Goal: Task Accomplishment & Management: Use online tool/utility

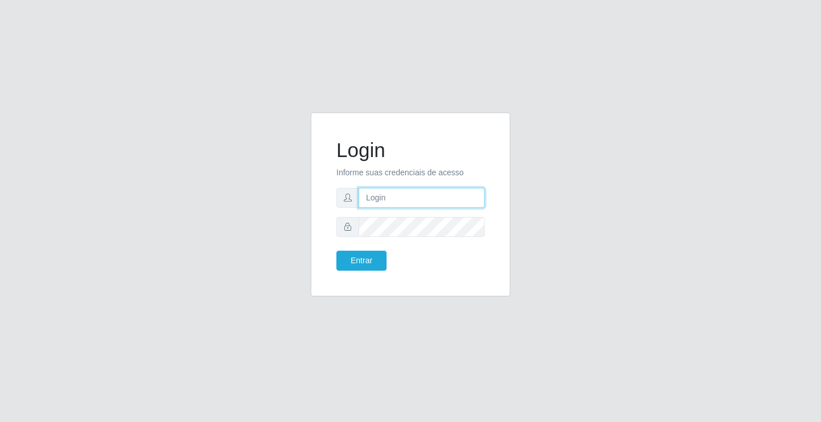
click at [373, 194] on input "text" at bounding box center [422, 198] width 126 height 20
type input "[PERSON_NAME]"
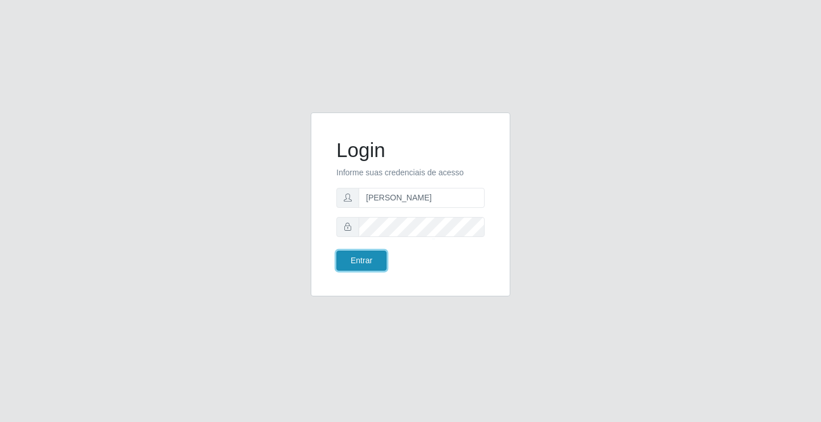
click at [375, 253] on button "Entrar" at bounding box center [362, 260] width 50 height 20
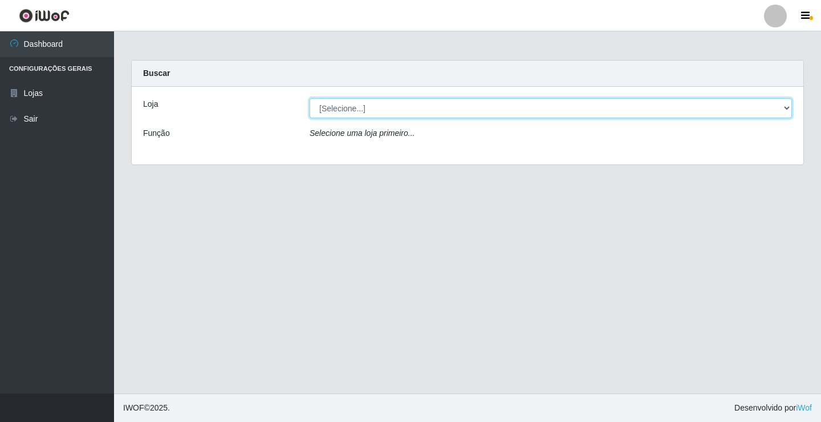
click at [350, 105] on select "[Selecione...] Ideal - Conceição" at bounding box center [551, 108] width 483 height 20
select select "231"
click at [310, 98] on select "[Selecione...] Ideal - Conceição" at bounding box center [551, 108] width 483 height 20
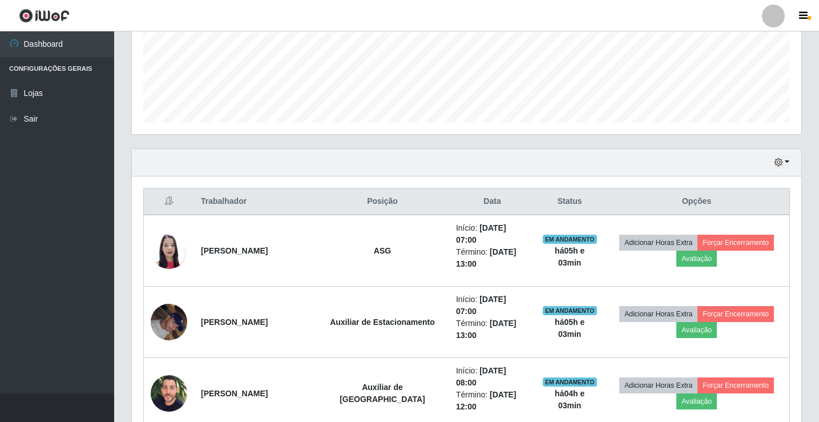
scroll to position [399, 0]
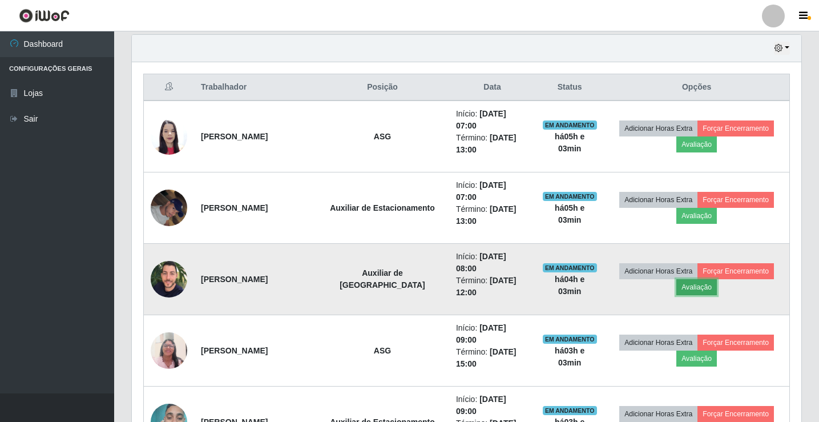
click at [702, 291] on button "Avaliação" at bounding box center [696, 287] width 41 height 16
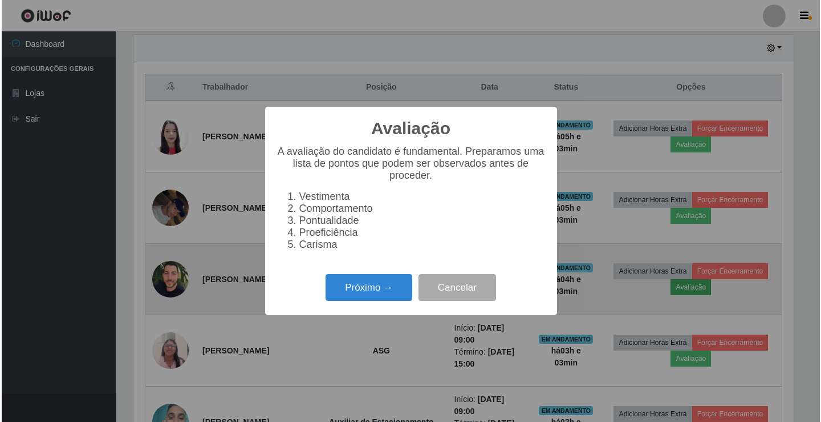
scroll to position [237, 663]
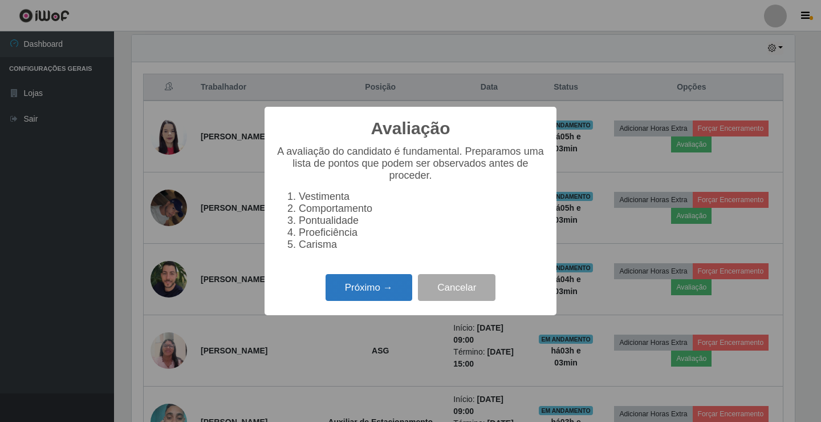
click at [351, 300] on button "Próximo →" at bounding box center [369, 287] width 87 height 27
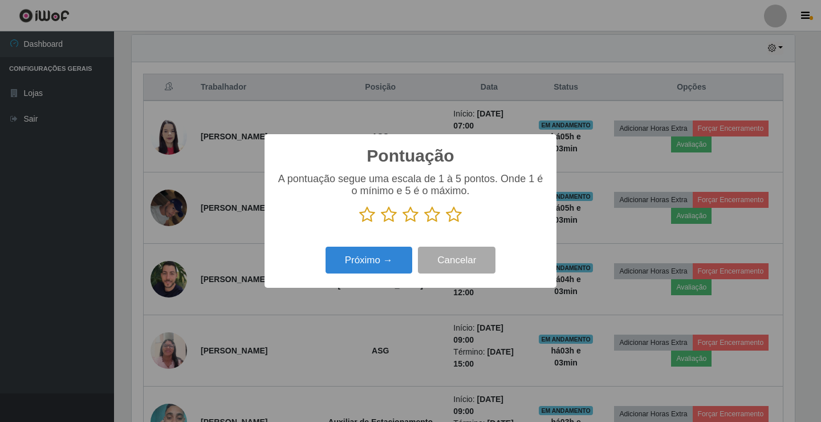
click at [453, 218] on icon at bounding box center [454, 214] width 16 height 17
click at [446, 223] on input "radio" at bounding box center [446, 223] width 0 height 0
click at [370, 252] on button "Próximo →" at bounding box center [369, 259] width 87 height 27
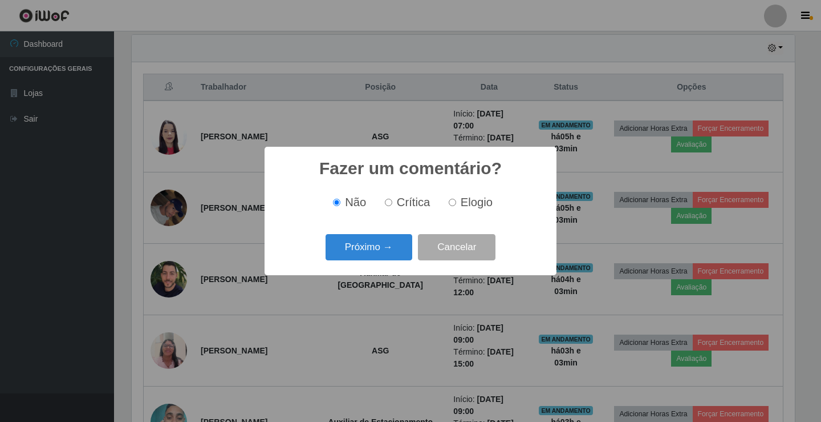
click at [370, 252] on button "Próximo →" at bounding box center [369, 247] width 87 height 27
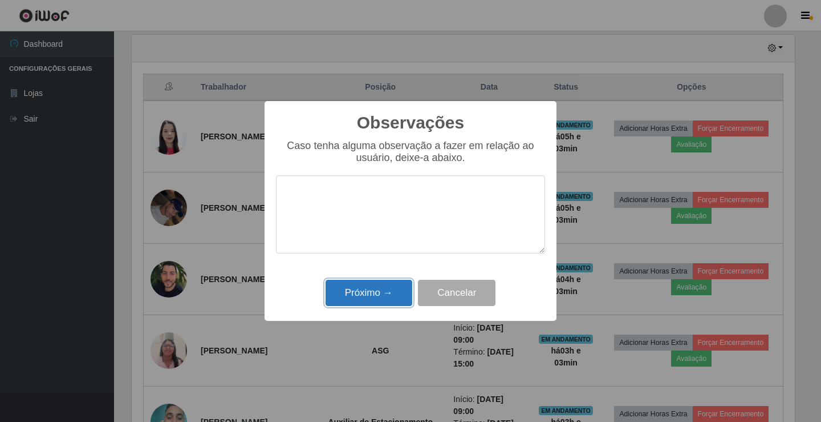
click at [370, 297] on button "Próximo →" at bounding box center [369, 293] width 87 height 27
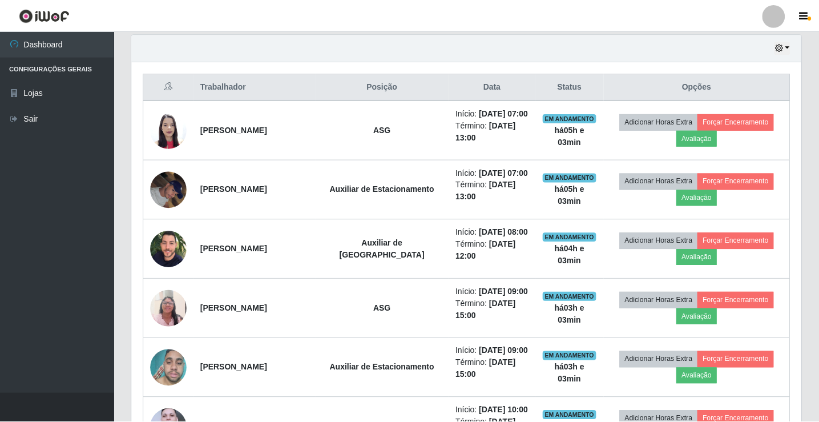
scroll to position [237, 669]
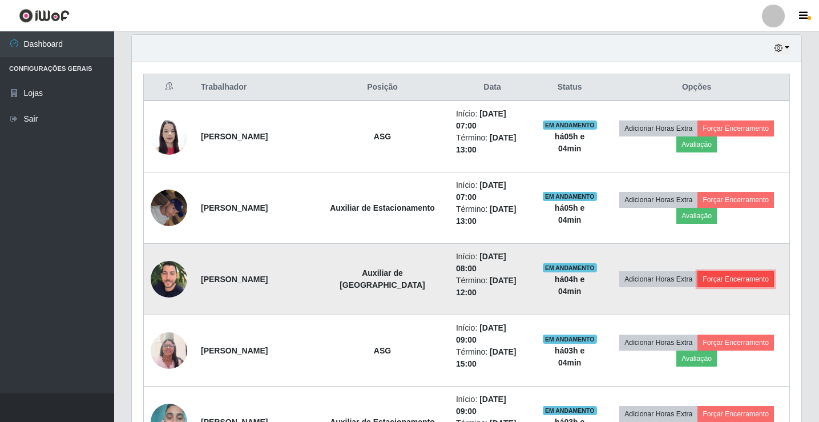
click at [751, 283] on button "Forçar Encerramento" at bounding box center [735, 279] width 76 height 16
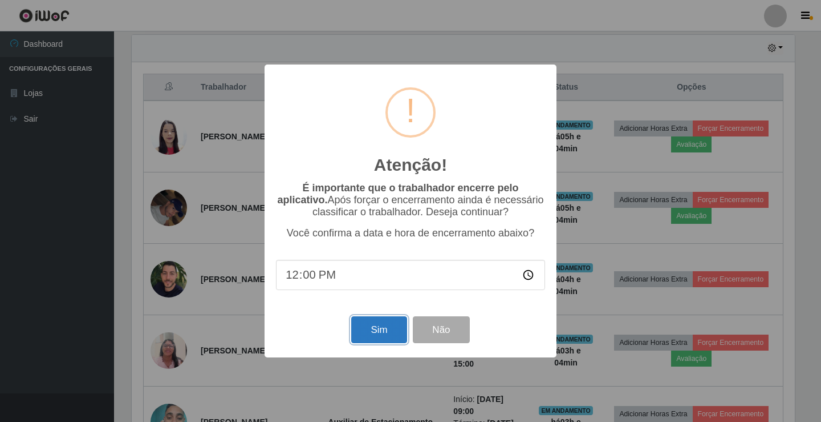
click at [361, 342] on button "Sim" at bounding box center [378, 329] width 55 height 27
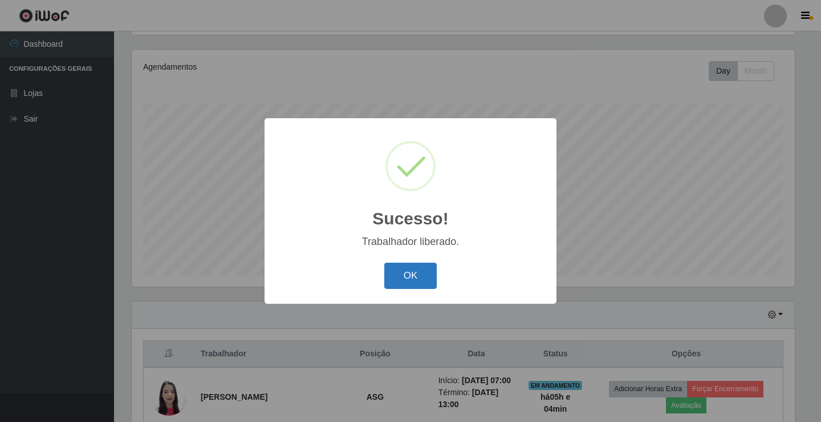
click at [415, 278] on button "OK" at bounding box center [411, 275] width 53 height 27
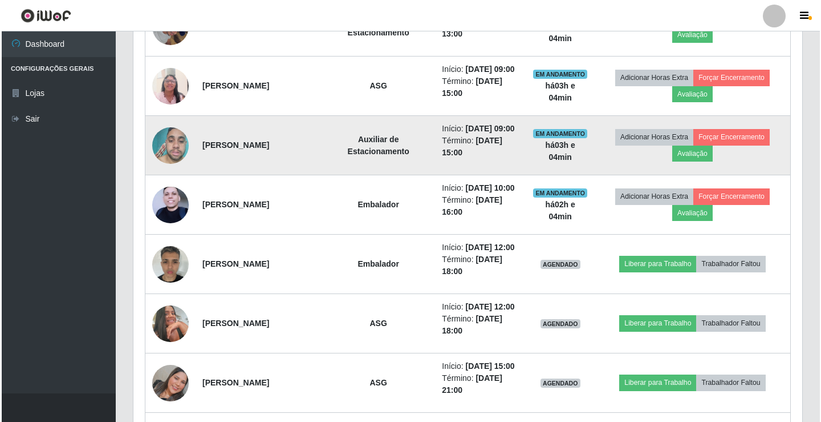
scroll to position [589, 0]
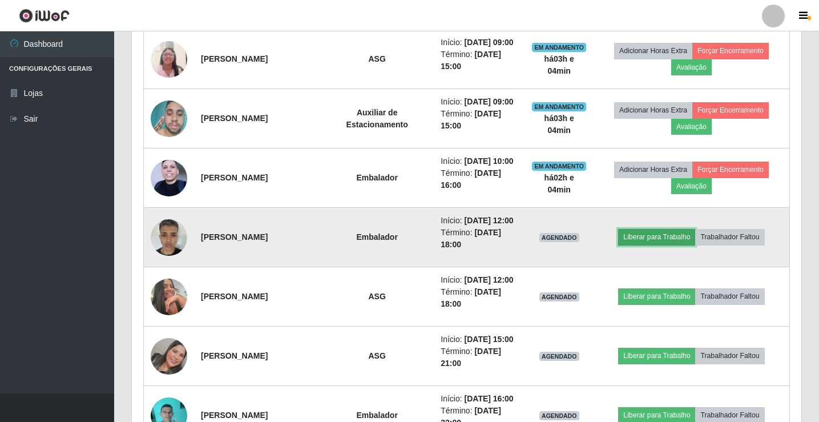
click at [649, 245] on button "Liberar para Trabalho" at bounding box center [656, 237] width 77 height 16
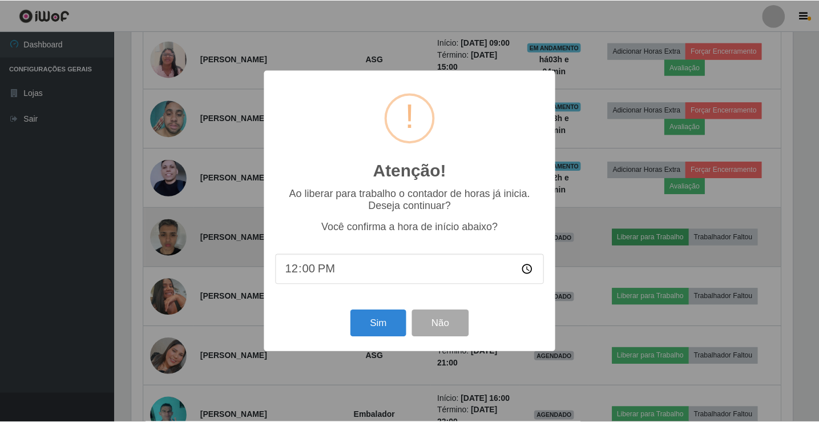
scroll to position [237, 663]
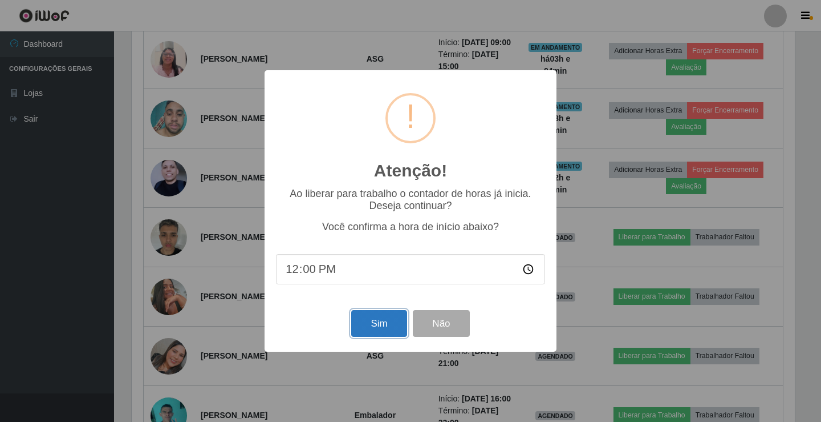
click at [354, 326] on button "Sim" at bounding box center [378, 323] width 55 height 27
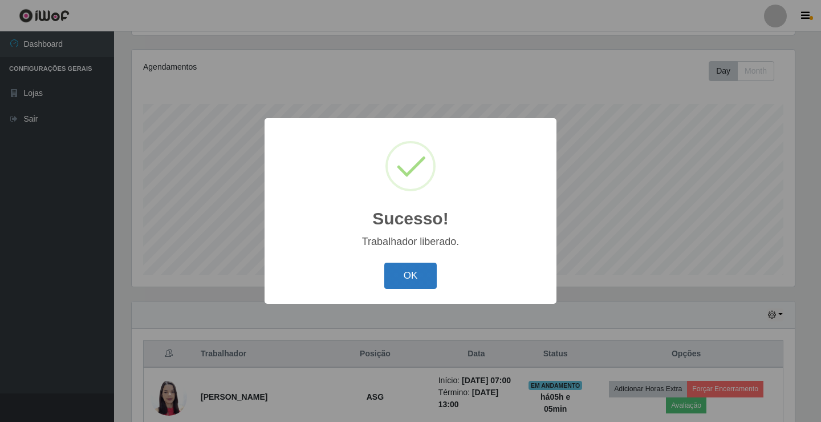
click at [402, 285] on button "OK" at bounding box center [411, 275] width 53 height 27
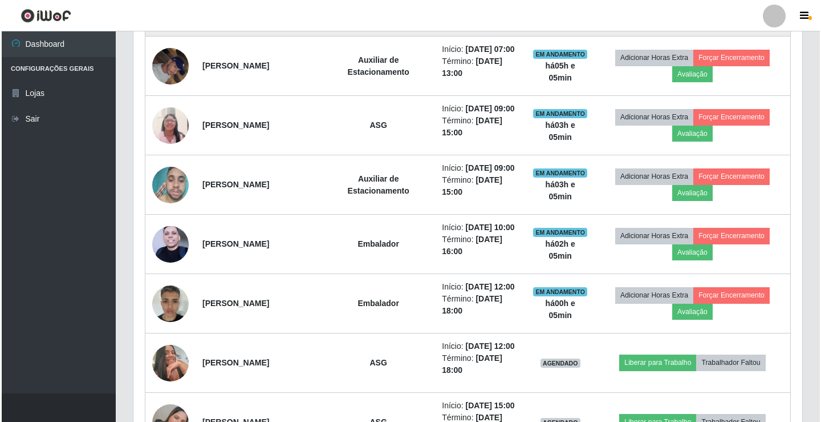
scroll to position [589, 0]
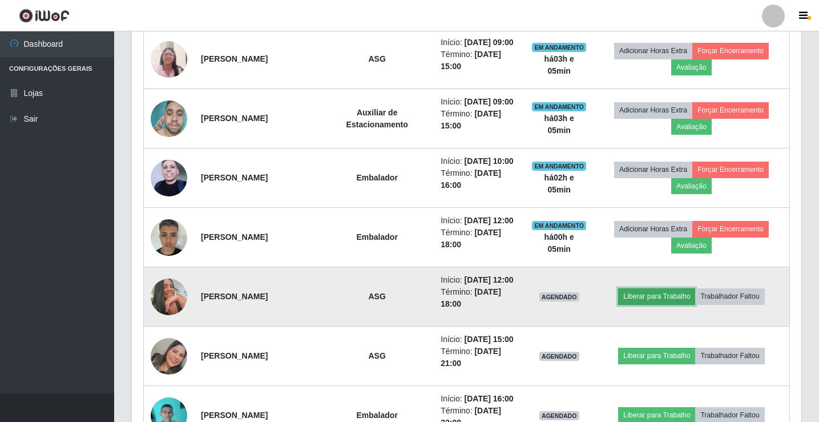
click at [670, 304] on button "Liberar para Trabalho" at bounding box center [656, 296] width 77 height 16
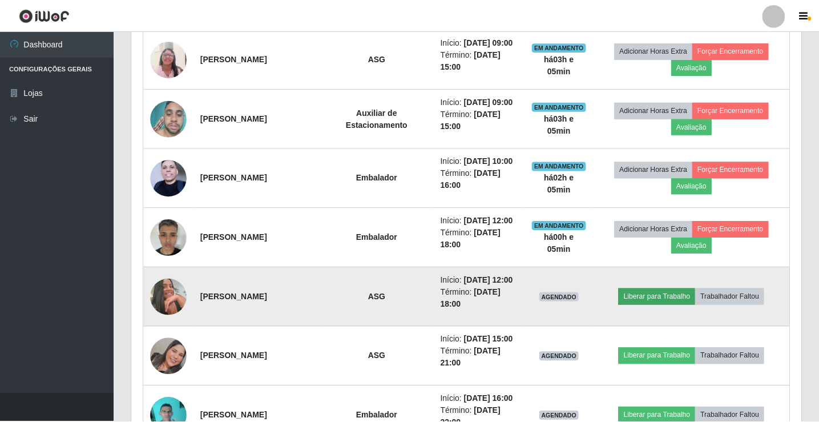
scroll to position [237, 663]
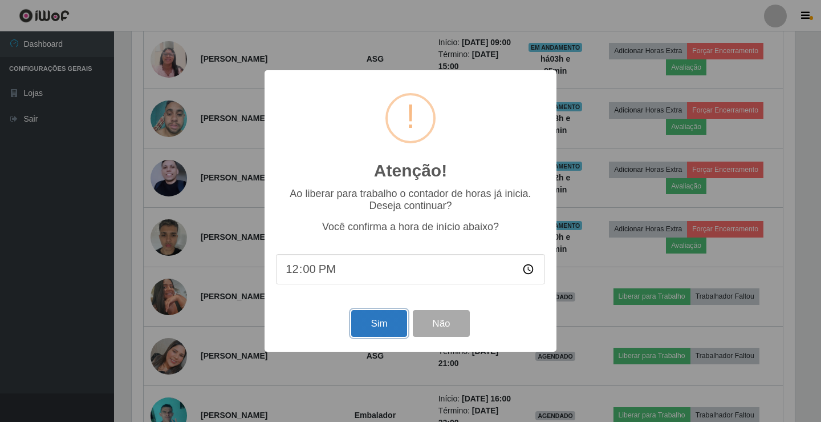
click at [391, 318] on button "Sim" at bounding box center [378, 323] width 55 height 27
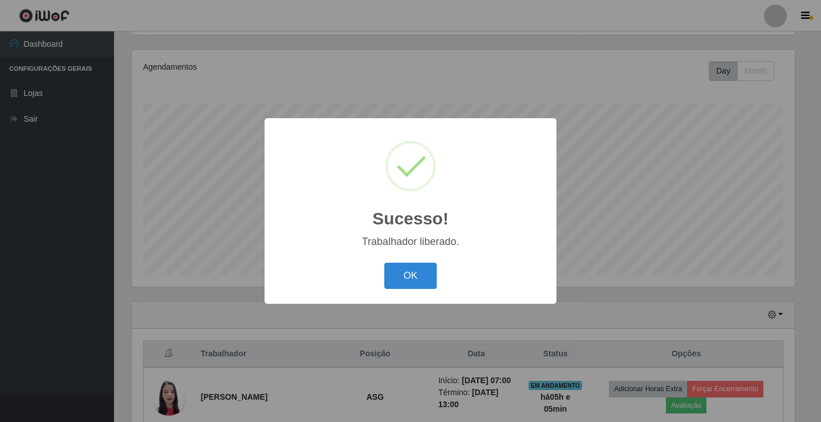
click at [399, 290] on div "OK Cancel" at bounding box center [410, 275] width 269 height 33
click at [388, 278] on button "OK" at bounding box center [411, 275] width 53 height 27
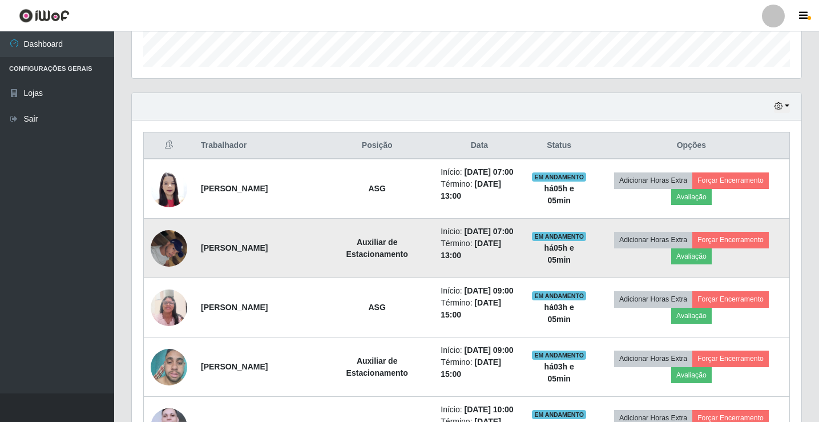
scroll to position [0, 0]
